Goal: Task Accomplishment & Management: Manage account settings

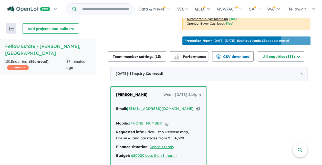
scroll to position [231, 0]
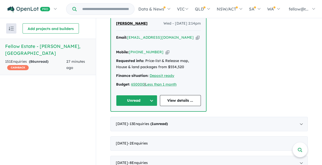
click at [149, 96] on button "Unread" at bounding box center [136, 100] width 41 height 11
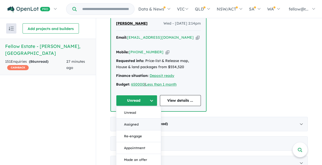
click at [143, 123] on button "Assigned" at bounding box center [138, 125] width 45 height 12
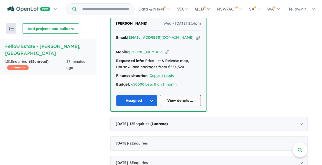
click at [176, 97] on link "View details ..." at bounding box center [180, 100] width 41 height 11
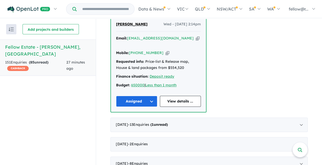
scroll to position [0, 0]
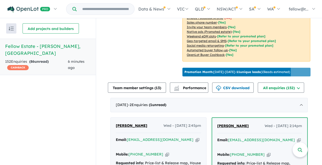
scroll to position [179, 0]
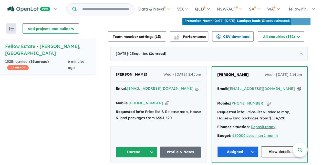
click at [271, 150] on link "View details ..." at bounding box center [281, 151] width 41 height 11
click at [174, 150] on link "Profile & Notes" at bounding box center [181, 152] width 42 height 11
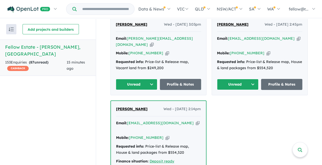
scroll to position [231, 0]
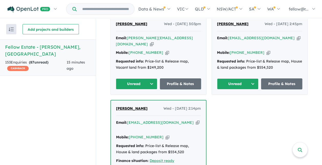
click at [143, 81] on button "Unread" at bounding box center [137, 83] width 42 height 11
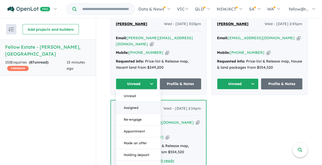
click at [137, 105] on button "Assigned" at bounding box center [138, 108] width 45 height 12
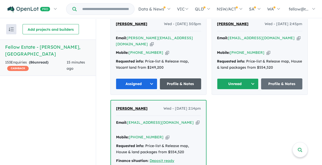
click at [168, 81] on link "Profile & Notes" at bounding box center [181, 83] width 42 height 11
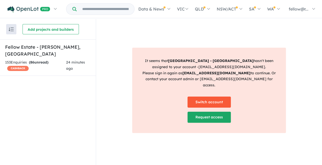
click at [216, 99] on link "Switch account" at bounding box center [209, 102] width 43 height 11
